Goal: Go to known website: Go to known website

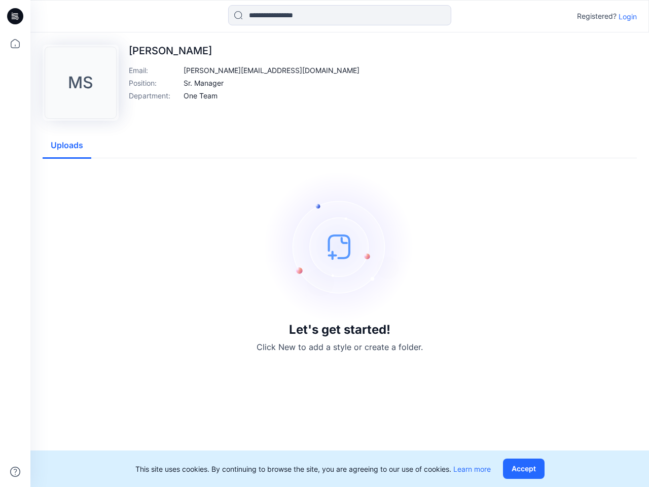
click at [324, 243] on img at bounding box center [340, 246] width 152 height 152
click at [16, 16] on icon at bounding box center [17, 16] width 4 height 1
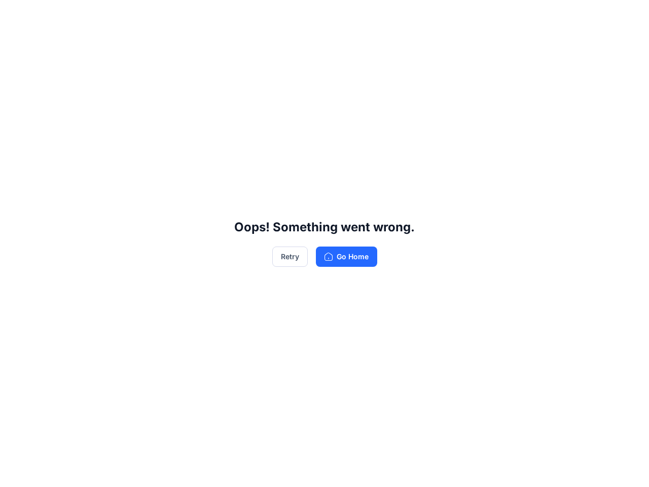
click at [15, 471] on div "Oops! Something went wrong. Retry Go Home" at bounding box center [324, 243] width 649 height 487
click at [340, 15] on div "Oops! Something went wrong. Retry Go Home" at bounding box center [324, 243] width 649 height 487
click at [628, 16] on div "Oops! Something went wrong. Retry Go Home" at bounding box center [324, 243] width 649 height 487
click at [224, 70] on div "Oops! Something went wrong. Retry Go Home" at bounding box center [324, 243] width 649 height 487
click at [203, 83] on div "Oops! Something went wrong. Retry Go Home" at bounding box center [324, 243] width 649 height 487
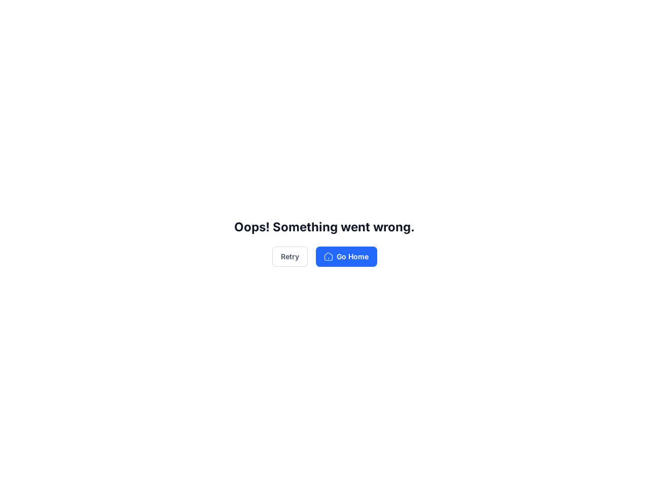
click at [200, 95] on div "Oops! Something went wrong. Retry Go Home" at bounding box center [324, 243] width 649 height 487
click at [67, 145] on div "Oops! Something went wrong. Retry Go Home" at bounding box center [324, 243] width 649 height 487
